Goal: Answer question/provide support: Share knowledge or assist other users

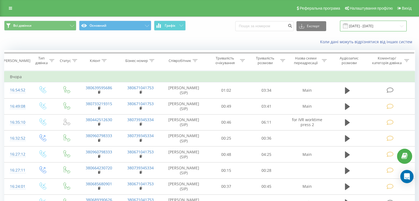
click at [385, 26] on input "[DATE] - [DATE]" at bounding box center [373, 26] width 67 height 11
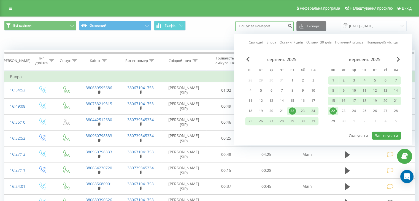
click at [278, 27] on input at bounding box center [264, 26] width 58 height 10
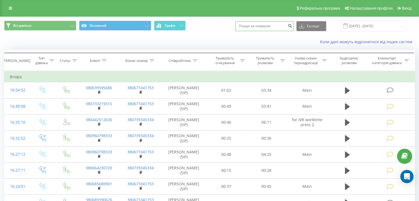
paste input "+380673096362"
type input "+380673096362"
click at [292, 27] on icon "submit" at bounding box center [289, 24] width 5 height 3
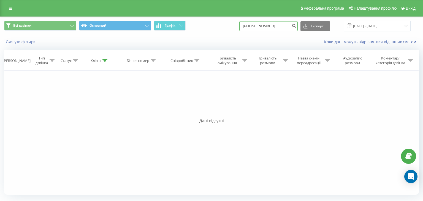
click at [253, 27] on input "[PHONE_NUMBER]" at bounding box center [268, 26] width 58 height 10
type input "380673096362"
click at [296, 26] on icon "submit" at bounding box center [294, 24] width 5 height 3
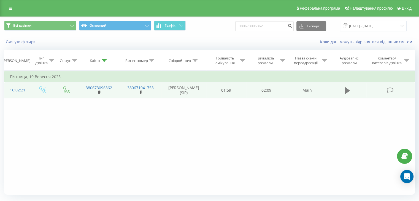
click at [345, 90] on icon at bounding box center [347, 90] width 5 height 7
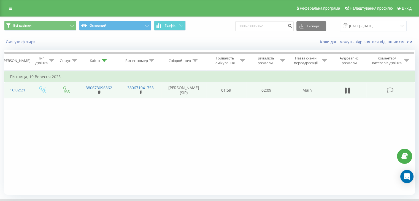
click at [390, 89] on icon at bounding box center [389, 90] width 7 height 6
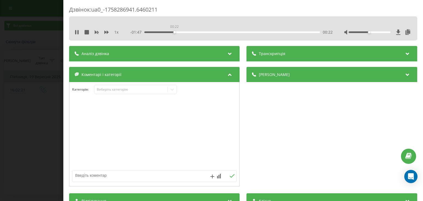
click at [174, 31] on div "00:22" at bounding box center [232, 32] width 175 height 2
click at [183, 31] on div "00:29" at bounding box center [232, 32] width 175 height 2
click at [192, 31] on div "00:32" at bounding box center [232, 32] width 175 height 2
click at [216, 32] on div "00:39" at bounding box center [232, 32] width 175 height 2
click at [90, 31] on div "1 x" at bounding box center [100, 32] width 50 height 6
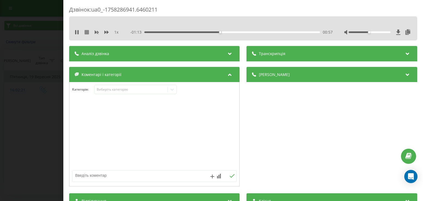
click at [88, 31] on icon at bounding box center [87, 32] width 4 height 4
click at [47, 41] on div "Дзвінок : ua0_-1758286941.6460211 1 x - 02:10 00:00 00:00 Транскрипція Для AI-а…" at bounding box center [211, 100] width 423 height 201
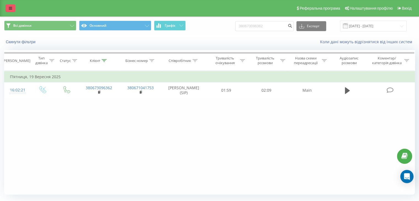
click at [11, 11] on link at bounding box center [11, 8] width 10 height 8
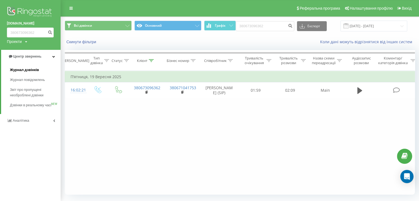
click at [27, 70] on span "Журнал дзвінків" at bounding box center [24, 70] width 29 height 6
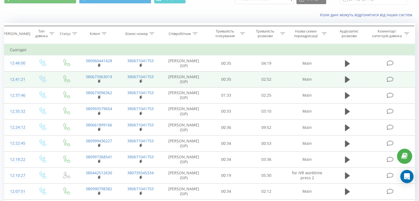
scroll to position [28, 0]
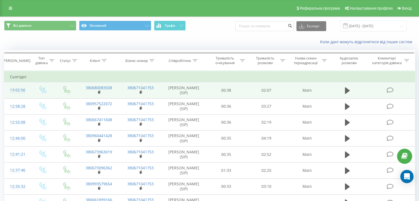
click at [387, 89] on icon at bounding box center [389, 90] width 7 height 6
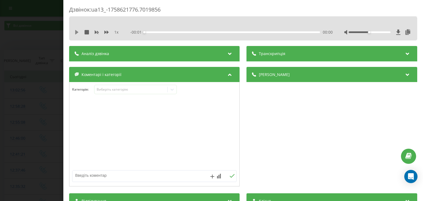
click at [78, 31] on icon at bounding box center [77, 32] width 4 height 4
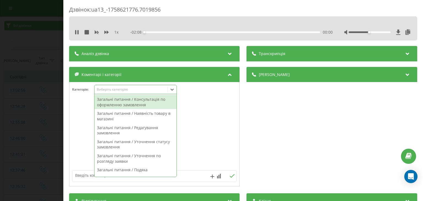
click at [116, 91] on div "Виберіть категорію" at bounding box center [131, 89] width 69 height 4
click at [157, 142] on div "Загальні питання / Уточнення статусу замовлення" at bounding box center [135, 144] width 82 height 14
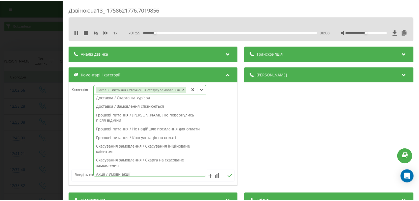
scroll to position [110, 0]
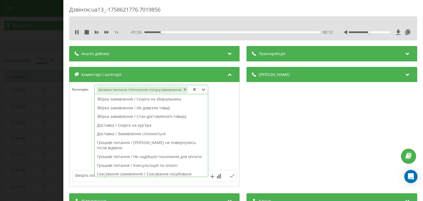
click at [217, 117] on div at bounding box center [154, 134] width 170 height 66
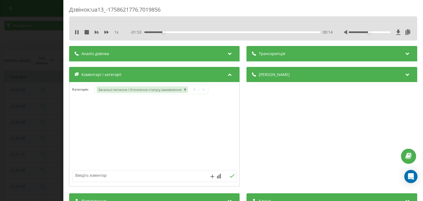
click at [124, 174] on textarea at bounding box center [137, 175] width 131 height 10
type textarea "уточнення щодо перенесення"
click at [230, 176] on icon at bounding box center [232, 176] width 5 height 4
click at [88, 32] on icon at bounding box center [87, 32] width 4 height 4
click at [56, 37] on div "Дзвінок : ua13_-1758621776.7019856 1 x - 02:08 00:00 00:00 Транскрипція Для AI-…" at bounding box center [211, 100] width 423 height 201
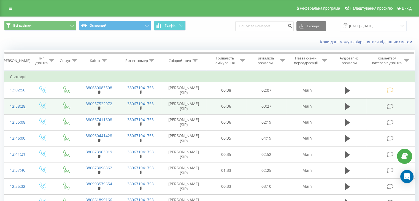
click at [391, 106] on icon at bounding box center [389, 107] width 7 height 6
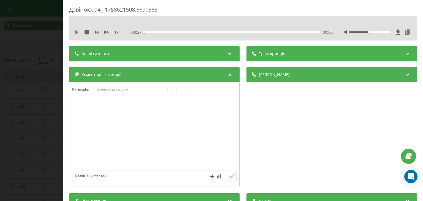
click at [77, 31] on icon at bounding box center [77, 32] width 4 height 4
click at [86, 33] on icon at bounding box center [87, 32] width 4 height 4
click at [77, 29] on div "1 x - 03:27 00:00 00:00" at bounding box center [243, 32] width 340 height 8
click at [77, 30] on icon at bounding box center [77, 32] width 4 height 4
click at [87, 29] on div "1 x" at bounding box center [100, 32] width 50 height 6
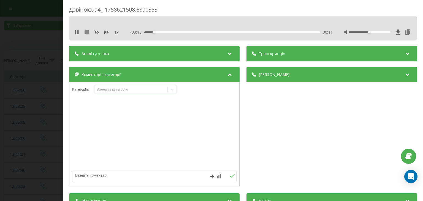
click at [88, 31] on icon at bounding box center [87, 32] width 4 height 4
click at [139, 90] on div "Виберіть категорію" at bounding box center [131, 89] width 69 height 4
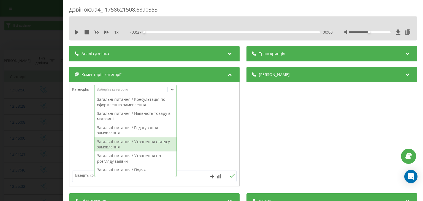
click at [161, 140] on div "Загальні питання / Уточнення статусу замовлення" at bounding box center [135, 144] width 82 height 14
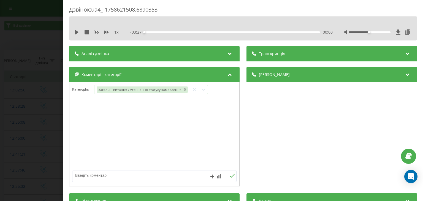
click at [88, 176] on textarea at bounding box center [137, 175] width 131 height 10
drag, startPoint x: 137, startPoint y: 175, endPoint x: 62, endPoint y: 181, distance: 75.9
click at [62, 181] on div "Дзвінок : ua4_-1758621508.6890353 1 x - 03:27 00:00 00:00 Транскрипція Для AI-а…" at bounding box center [211, 100] width 423 height 201
type textarea "уточнення щодо перенесення"
click at [228, 178] on button at bounding box center [232, 176] width 9 height 5
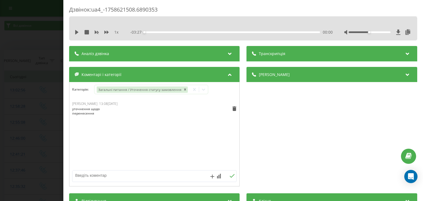
click at [34, 82] on div "Дзвінок : ua4_-1758621508.6890353 1 x - 03:27 00:00 00:00 Транскрипція Для AI-а…" at bounding box center [211, 100] width 423 height 201
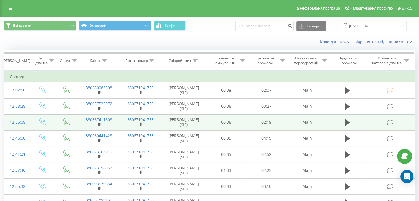
click at [388, 121] on icon at bounding box center [389, 122] width 7 height 6
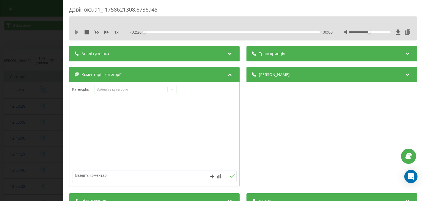
click at [75, 32] on icon at bounding box center [76, 32] width 3 height 4
click at [130, 91] on div "Виберіть категорію" at bounding box center [131, 89] width 69 height 4
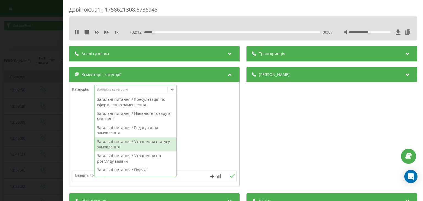
click at [135, 146] on div "Загальні питання / Уточнення статусу замовлення" at bounding box center [135, 144] width 82 height 14
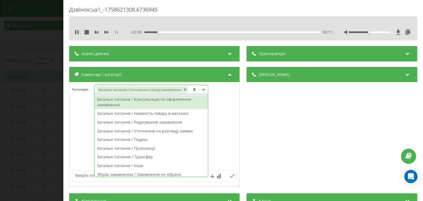
click at [146, 124] on div "Загальні питання / Редагування замовлення" at bounding box center [150, 122] width 113 height 9
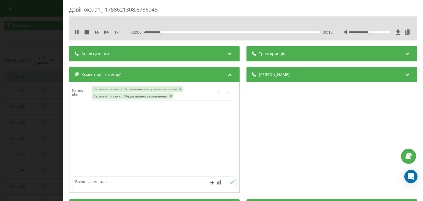
click at [75, 164] on div at bounding box center [154, 141] width 170 height 66
click at [95, 181] on textarea at bounding box center [137, 182] width 131 height 10
type textarea "уточнення щодо перенесення та прохання редагувати"
click at [230, 181] on icon at bounding box center [232, 182] width 5 height 4
click at [56, 123] on div "Дзвінок : ua1_-1758621308.6736945 1 x - 01:46 00:33 00:33 Транскрипція Для AI-а…" at bounding box center [211, 100] width 423 height 201
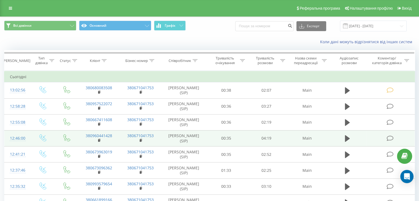
click at [390, 140] on icon at bounding box center [389, 138] width 7 height 6
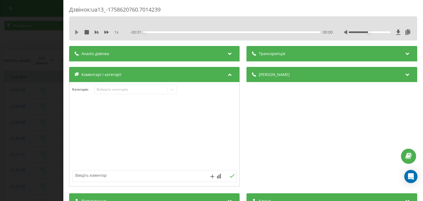
click at [75, 31] on icon at bounding box center [77, 32] width 4 height 4
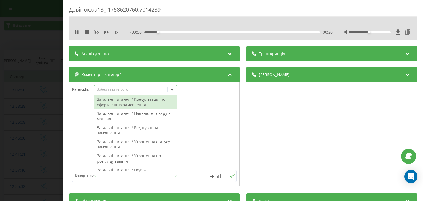
click at [157, 88] on div "Виберіть категорію" at bounding box center [131, 89] width 69 height 4
click at [168, 31] on div "- 03:56 00:22 00:22" at bounding box center [231, 32] width 202 height 6
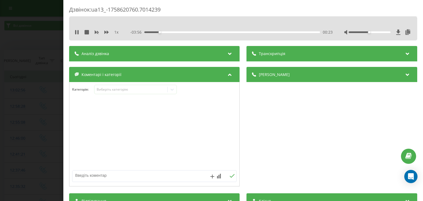
click at [171, 32] on div "00:23" at bounding box center [232, 32] width 175 height 2
click at [209, 31] on div "00:40" at bounding box center [232, 32] width 175 height 2
click at [243, 31] on div "- 02:41 01:37 01:37" at bounding box center [231, 32] width 202 height 6
click at [240, 32] on div "02:24" at bounding box center [232, 32] width 175 height 2
click at [252, 32] on div "02:24" at bounding box center [232, 32] width 175 height 2
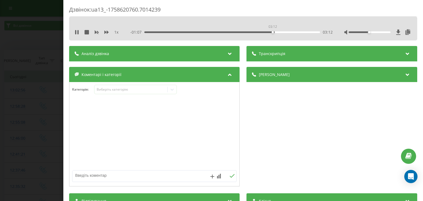
click at [272, 32] on div "03:12" at bounding box center [232, 32] width 175 height 2
click at [156, 89] on div "Виберіть категорію" at bounding box center [131, 89] width 69 height 4
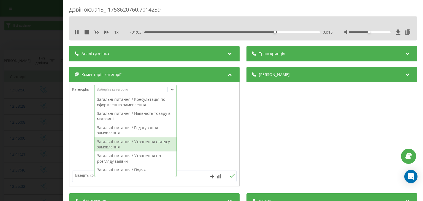
click at [148, 145] on div "Загальні питання / Уточнення статусу замовлення" at bounding box center [135, 144] width 82 height 14
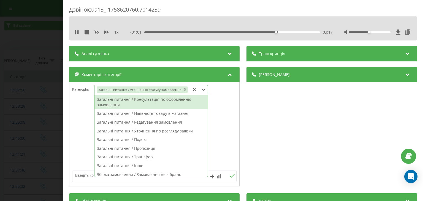
click at [86, 133] on div at bounding box center [154, 134] width 170 height 66
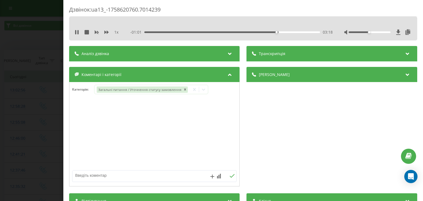
click at [107, 176] on textarea at bounding box center [137, 175] width 131 height 10
paste textarea "уточнення щодо перенесення"
type textarea "уточнення щодо перенесення"
click at [230, 176] on icon at bounding box center [232, 176] width 5 height 4
click at [37, 98] on div "Дзвінок : ua13_-1758620760.7014239 1 x - 00:56 03:22 03:22 Транскрипція Для AI-…" at bounding box center [211, 100] width 423 height 201
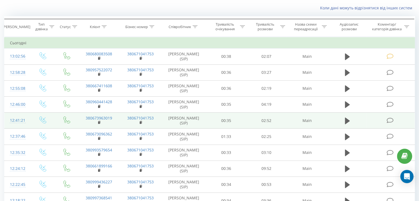
scroll to position [55, 0]
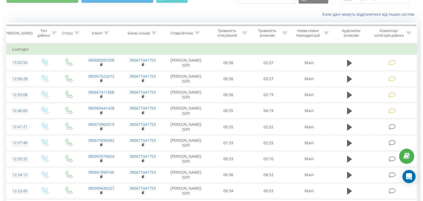
scroll to position [55, 0]
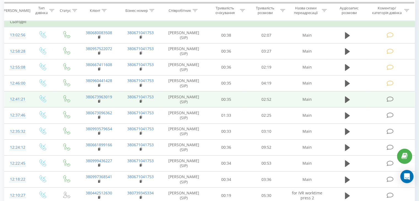
click at [390, 99] on icon at bounding box center [389, 99] width 7 height 6
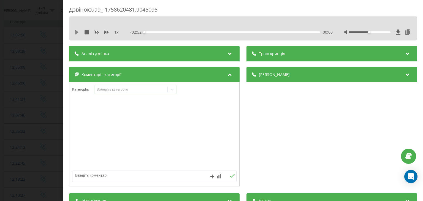
click at [78, 32] on icon at bounding box center [76, 32] width 3 height 4
click at [86, 32] on icon at bounding box center [87, 32] width 4 height 4
